Goal: Task Accomplishment & Management: Use online tool/utility

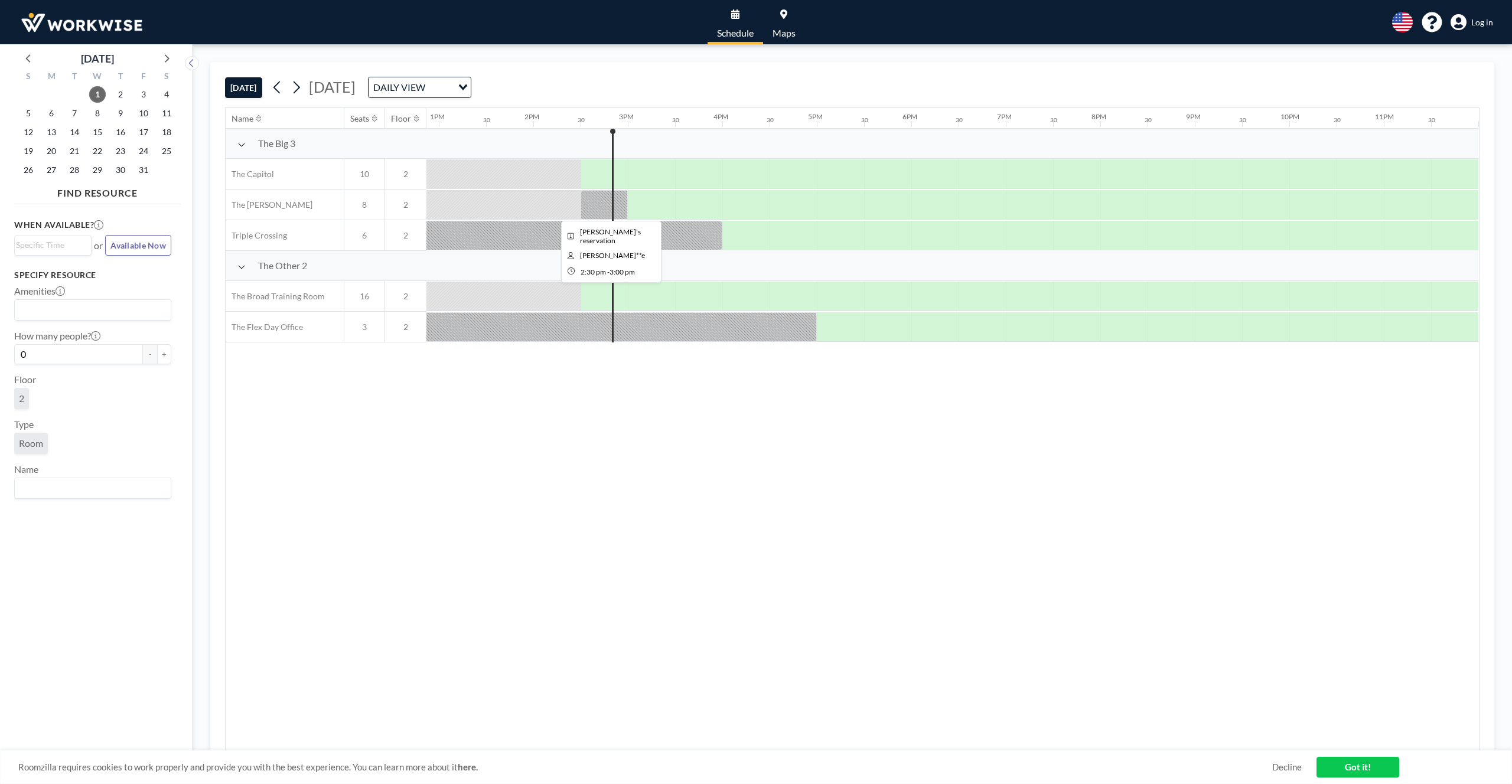
scroll to position [0, 1217]
click at [1465, 30] on div "English Polski 日本語 Española Log in" at bounding box center [1438, 22] width 110 height 21
click at [1473, 27] on link "Log in" at bounding box center [1472, 22] width 43 height 16
click at [1474, 24] on span "Log in" at bounding box center [1482, 22] width 22 height 10
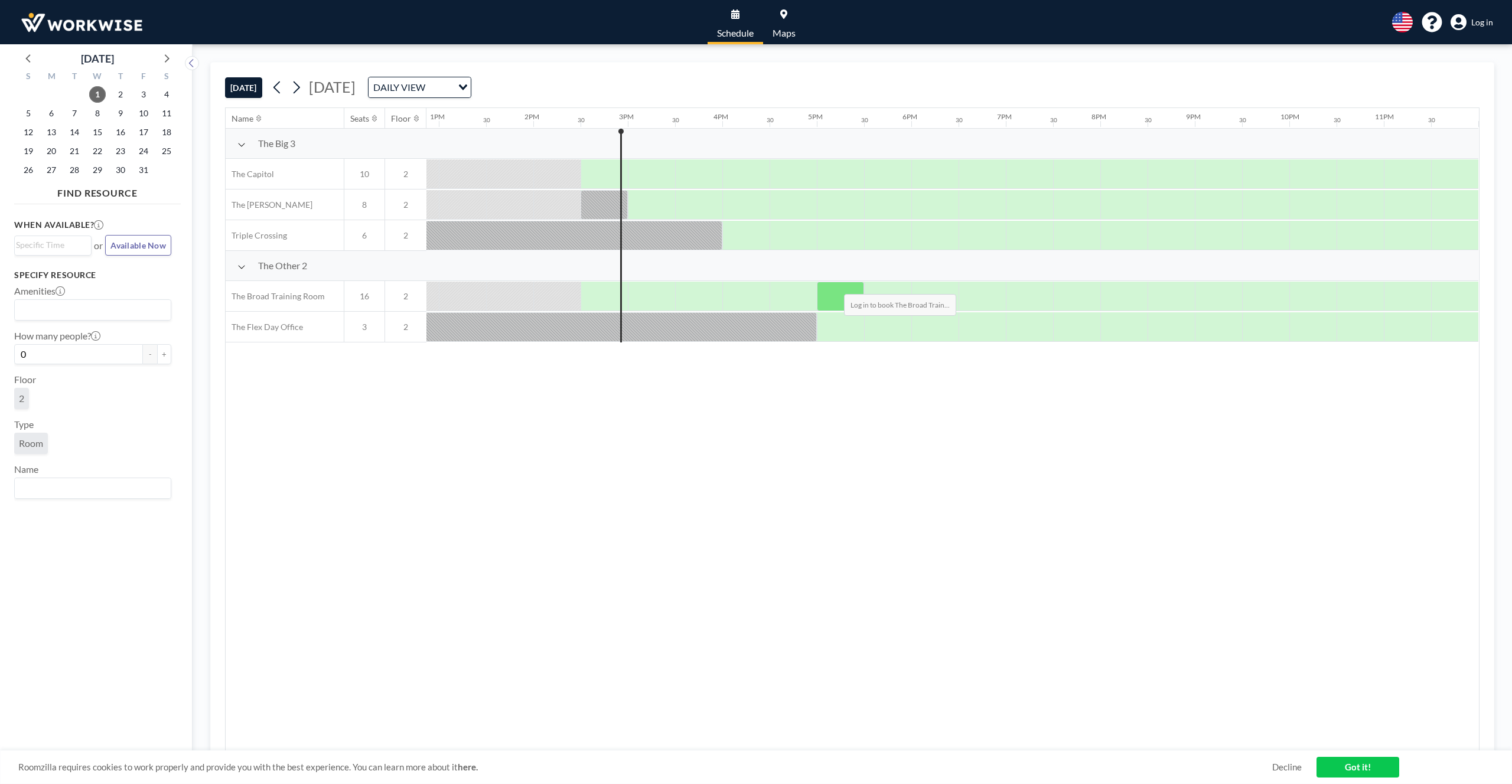
scroll to position [0, 1217]
